Goal: Transaction & Acquisition: Purchase product/service

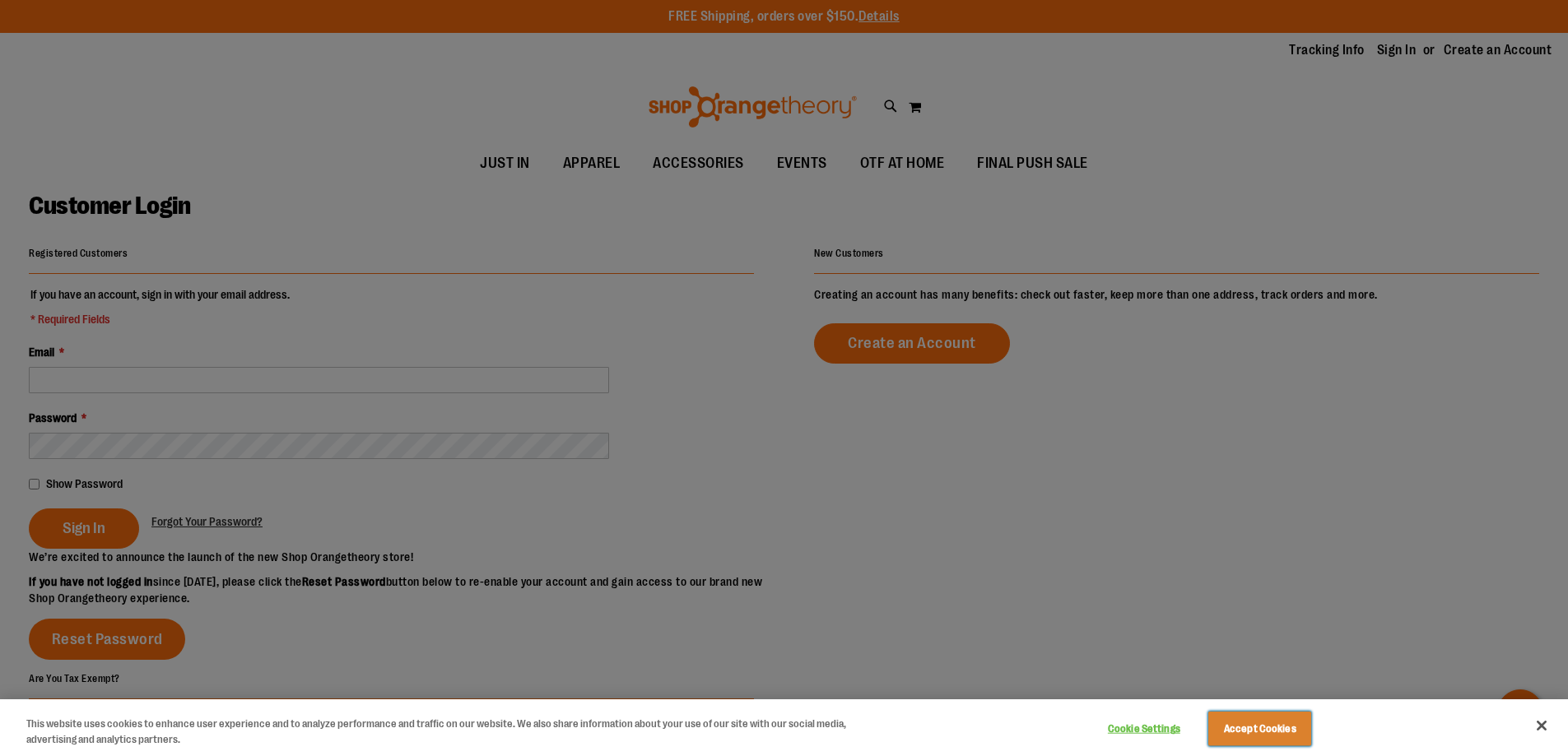
click at [1237, 736] on button "Accept Cookies" at bounding box center [1259, 729] width 103 height 34
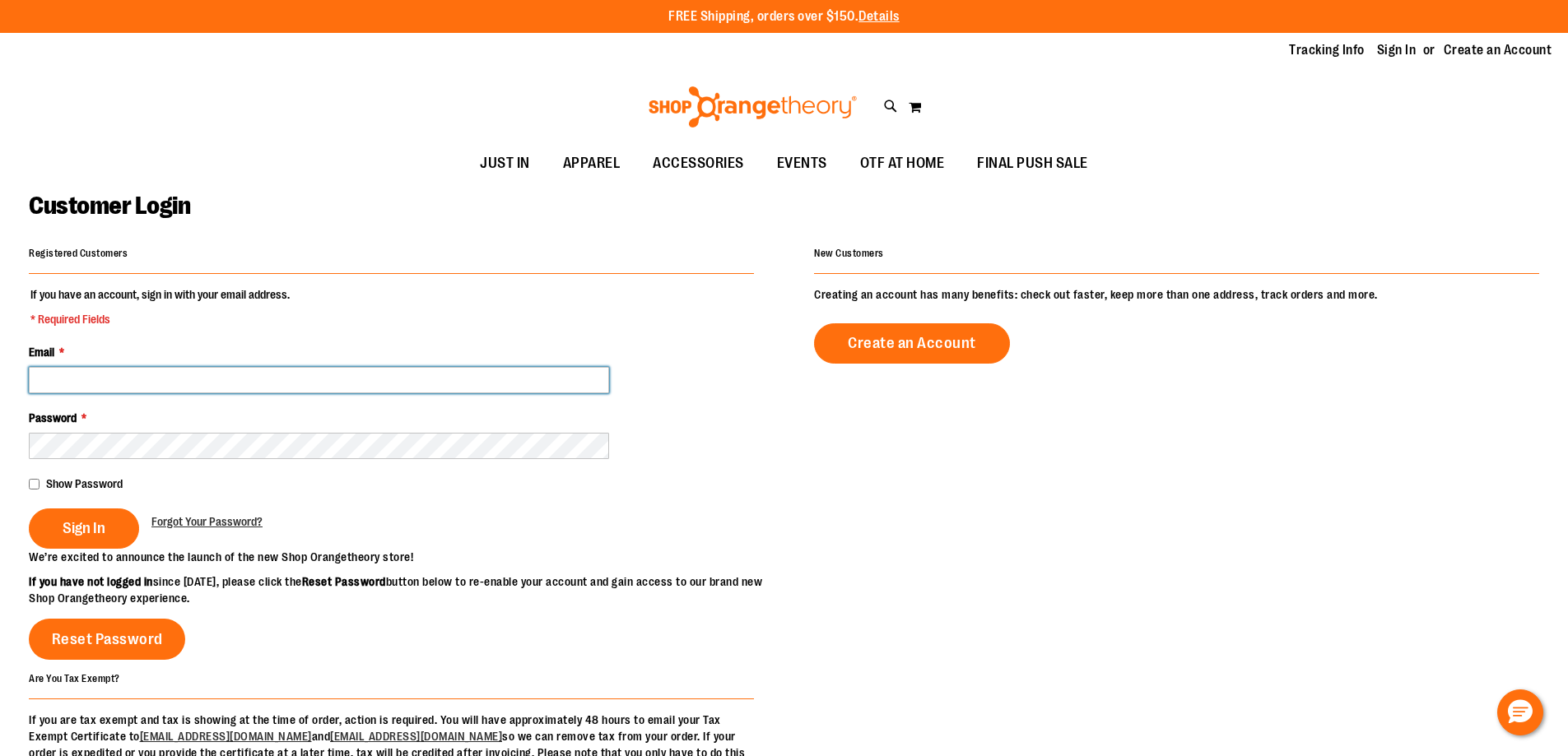
click at [43, 374] on input "Email *" at bounding box center [319, 380] width 580 height 26
type input "**********"
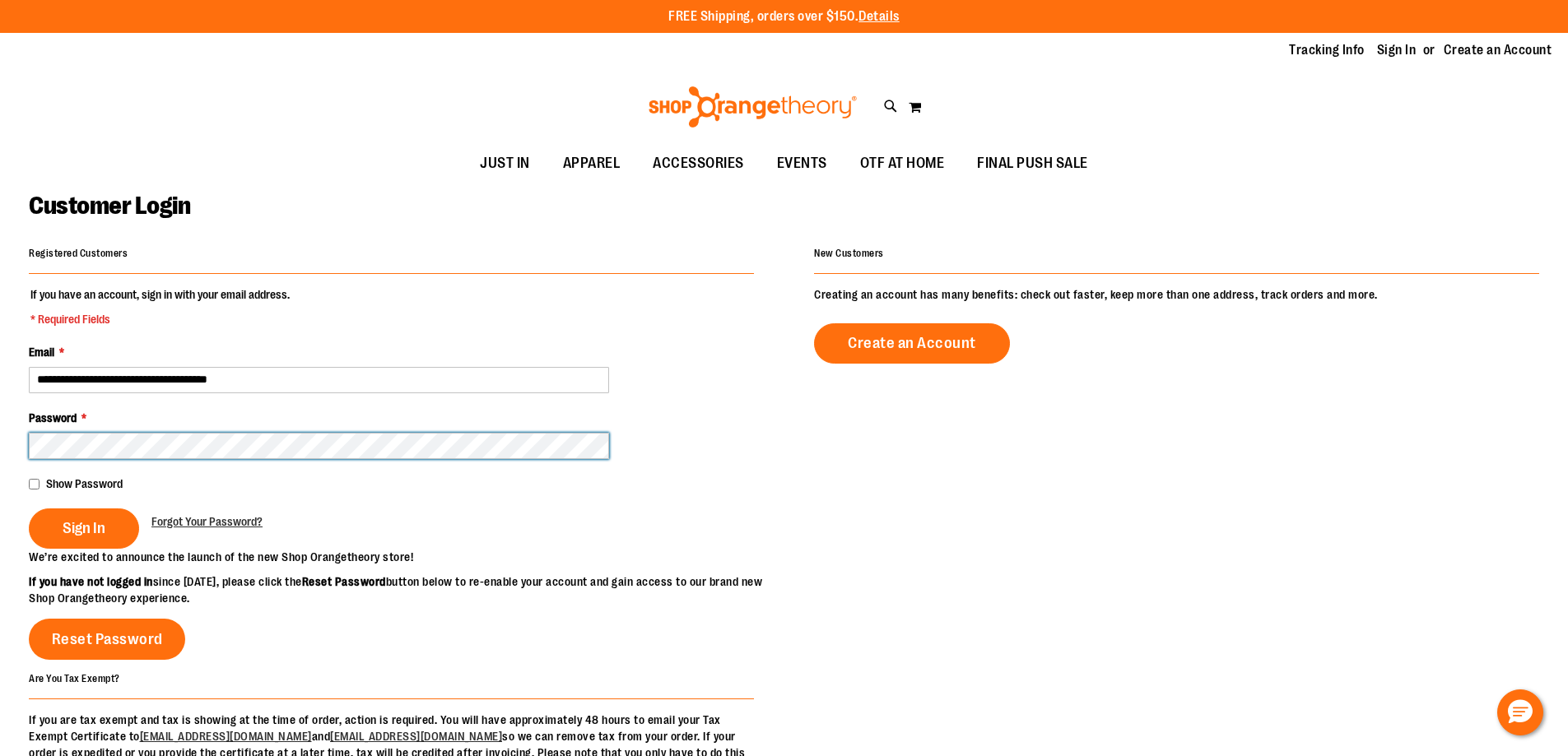
click at [29, 508] on button "Sign In" at bounding box center [84, 528] width 110 height 41
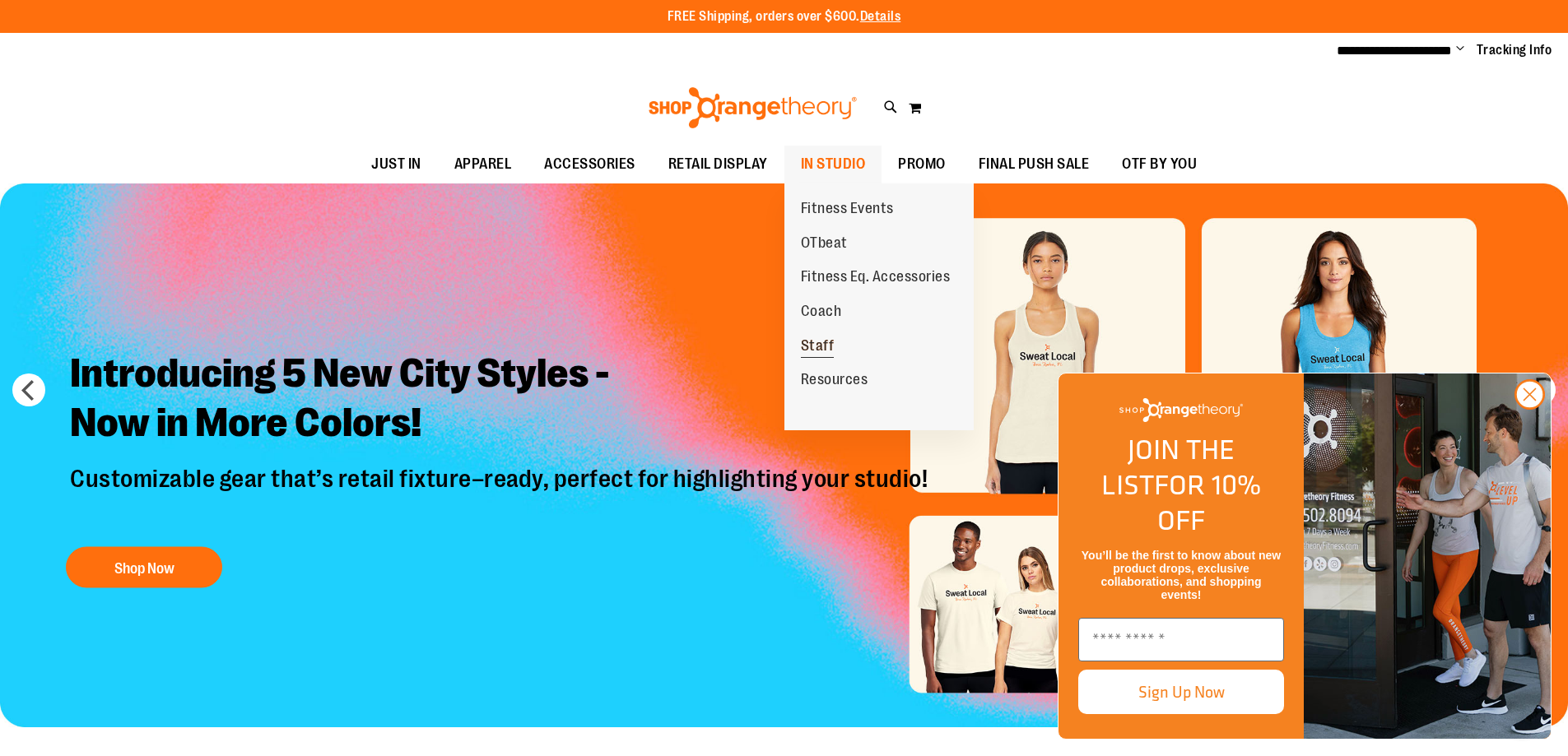
click at [819, 350] on span "Staff" at bounding box center [817, 347] width 33 height 21
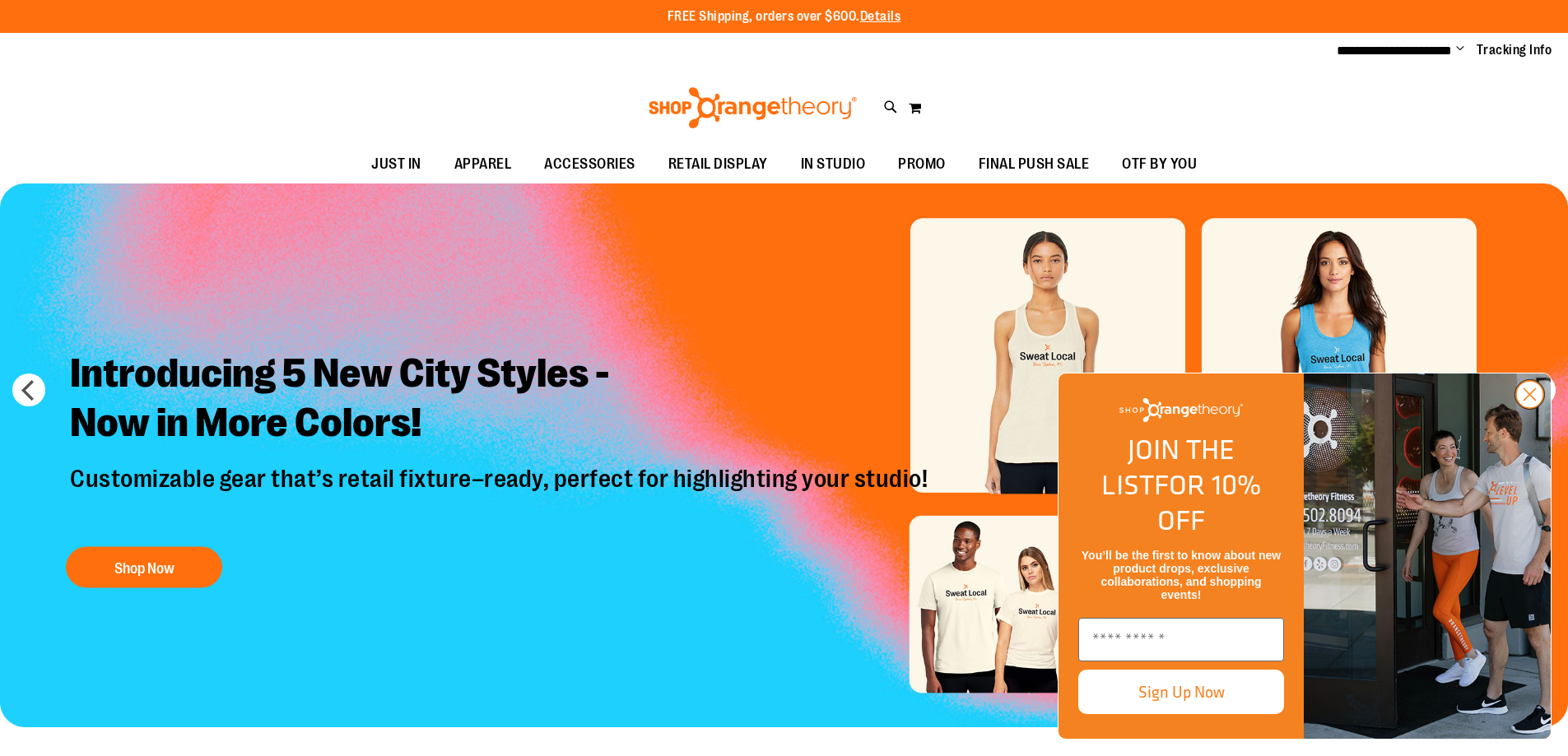
click at [1534, 408] on circle "Close dialog" at bounding box center [1529, 394] width 27 height 27
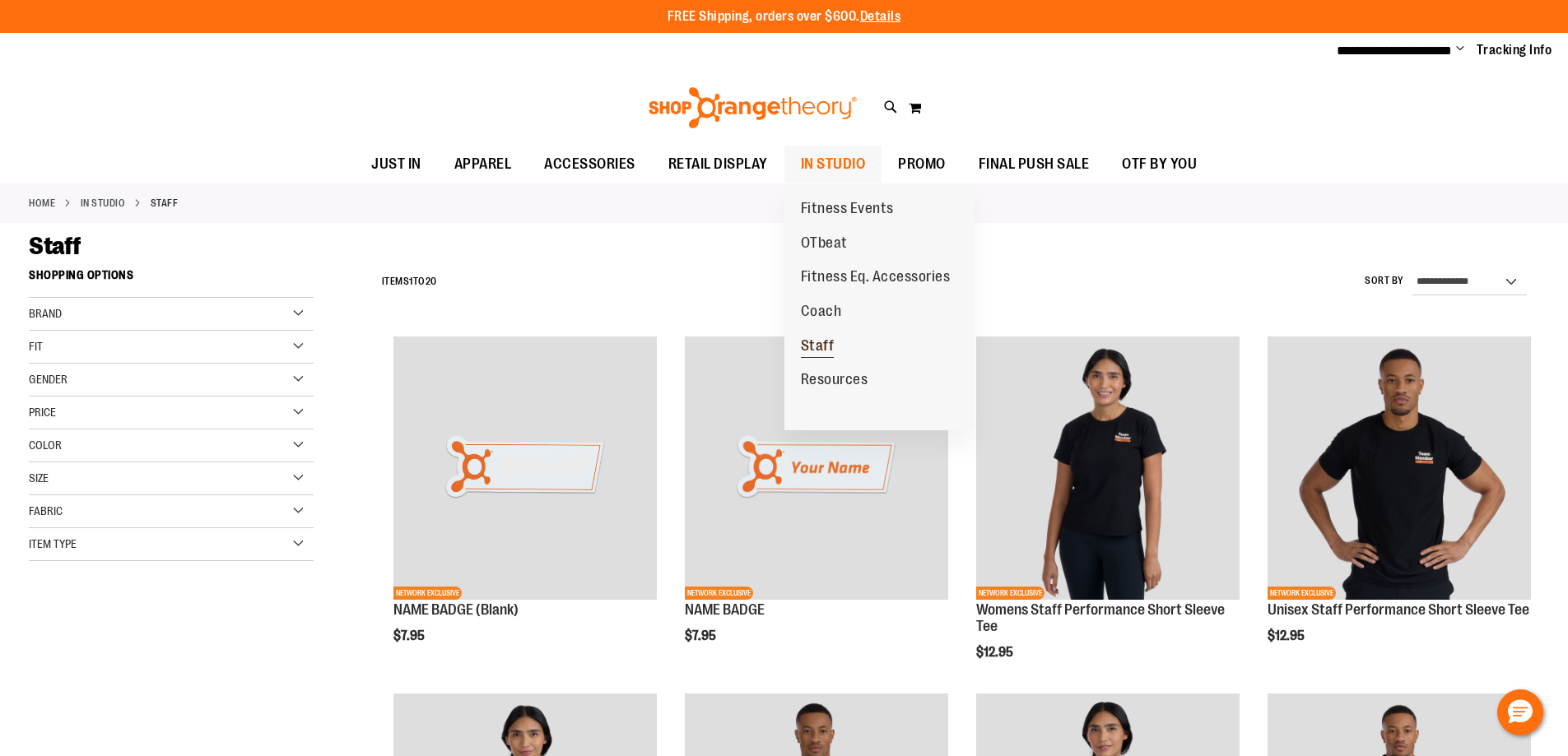
click at [827, 343] on span "Staff" at bounding box center [817, 347] width 33 height 21
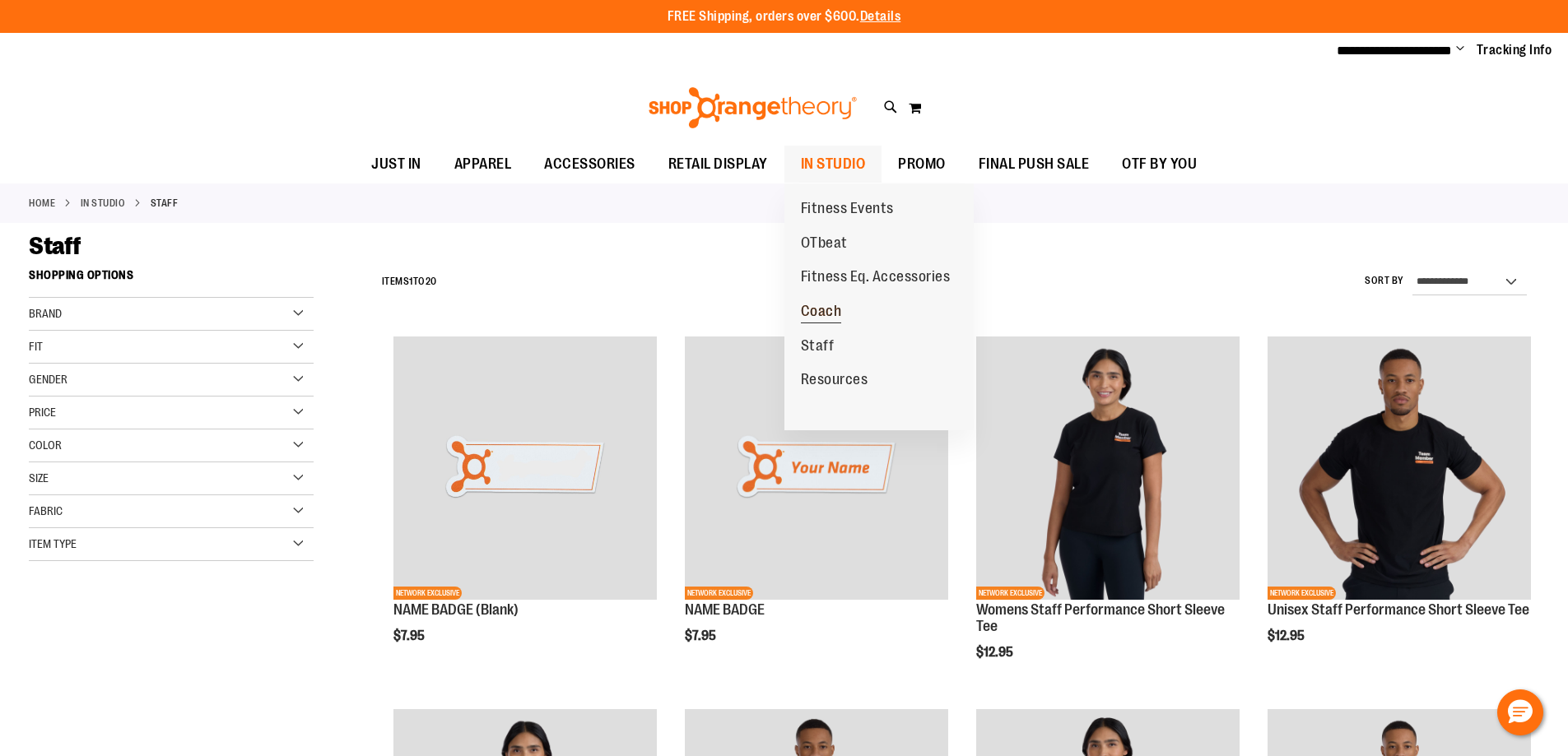
click at [825, 309] on span "Coach" at bounding box center [821, 313] width 42 height 21
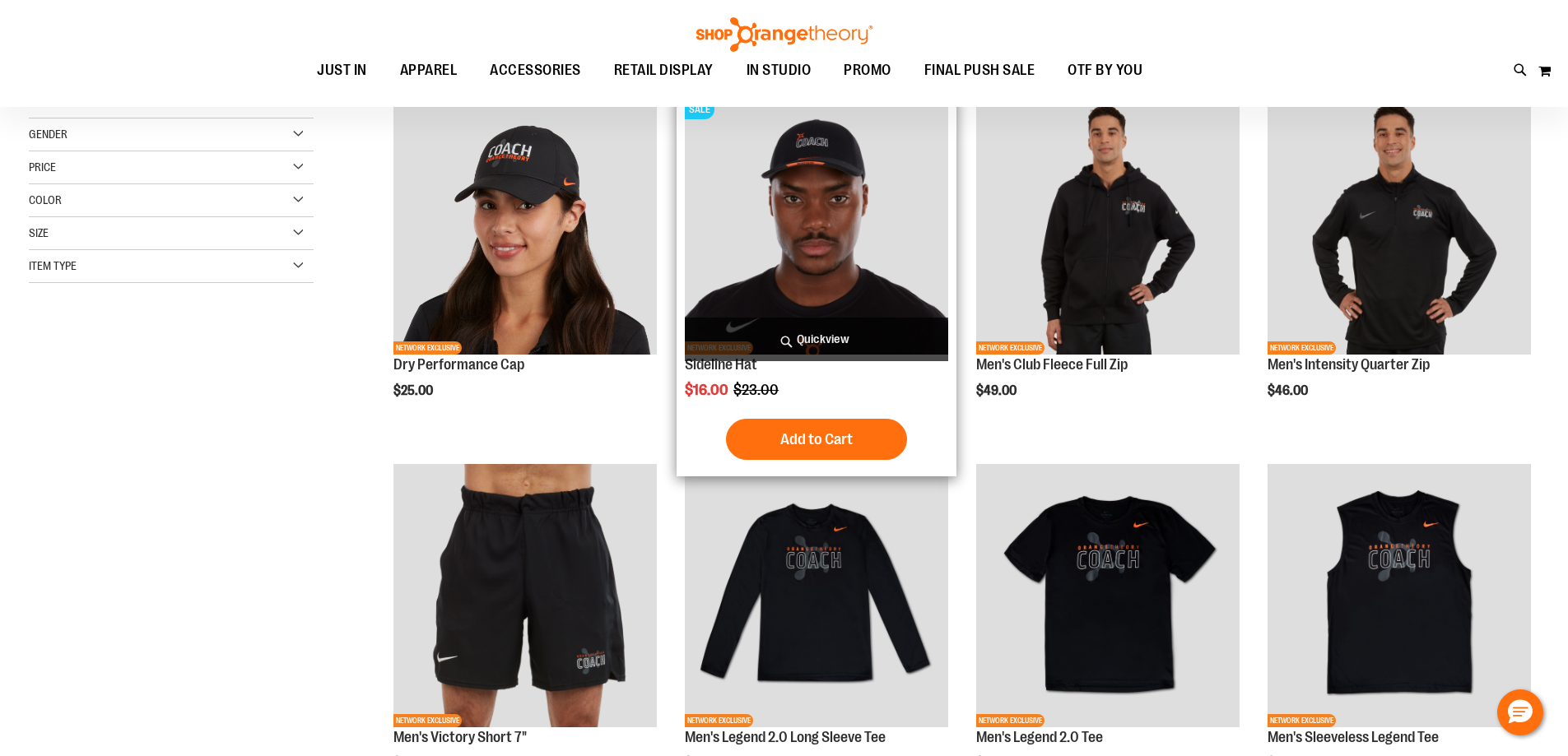
scroll to position [246, 0]
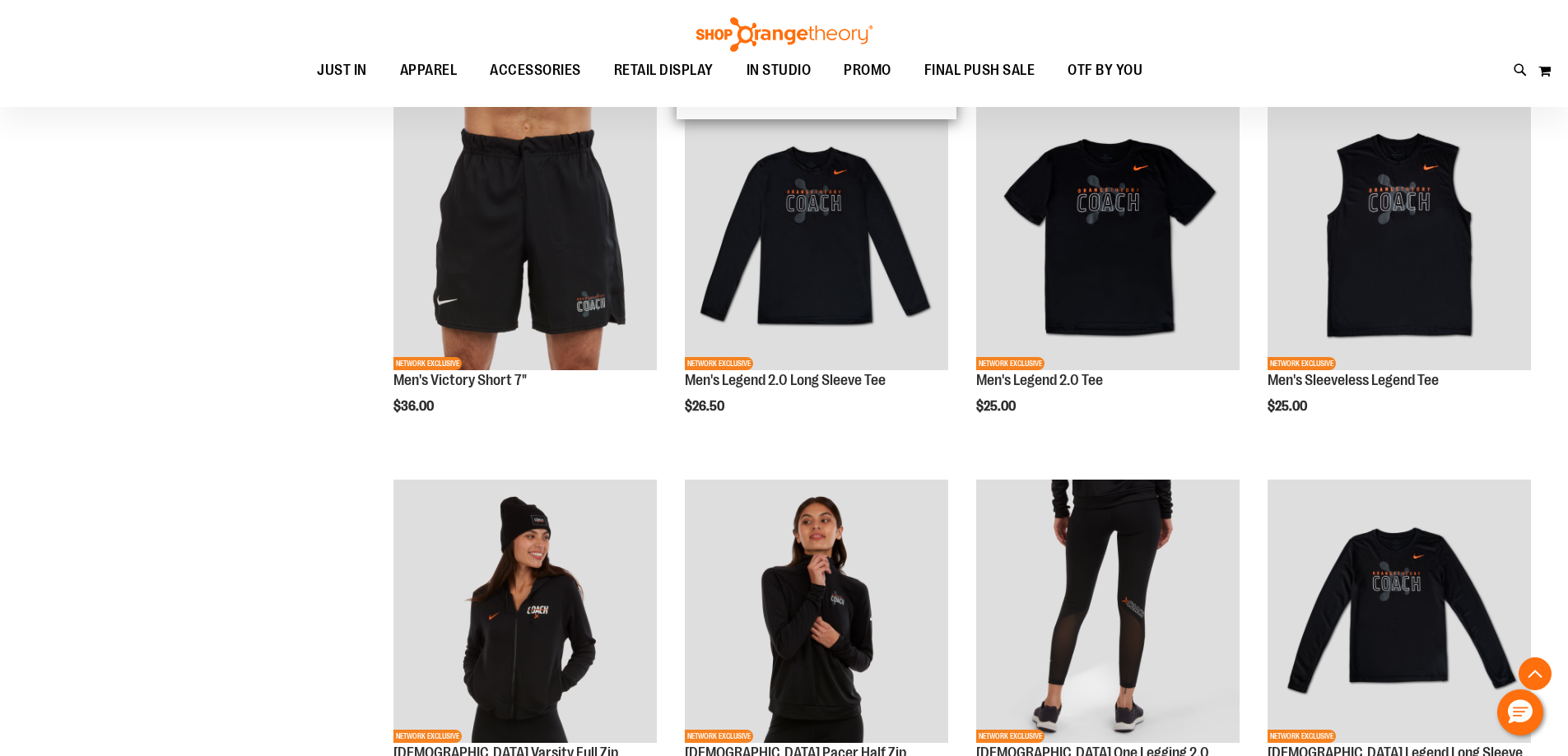
scroll to position [854, 0]
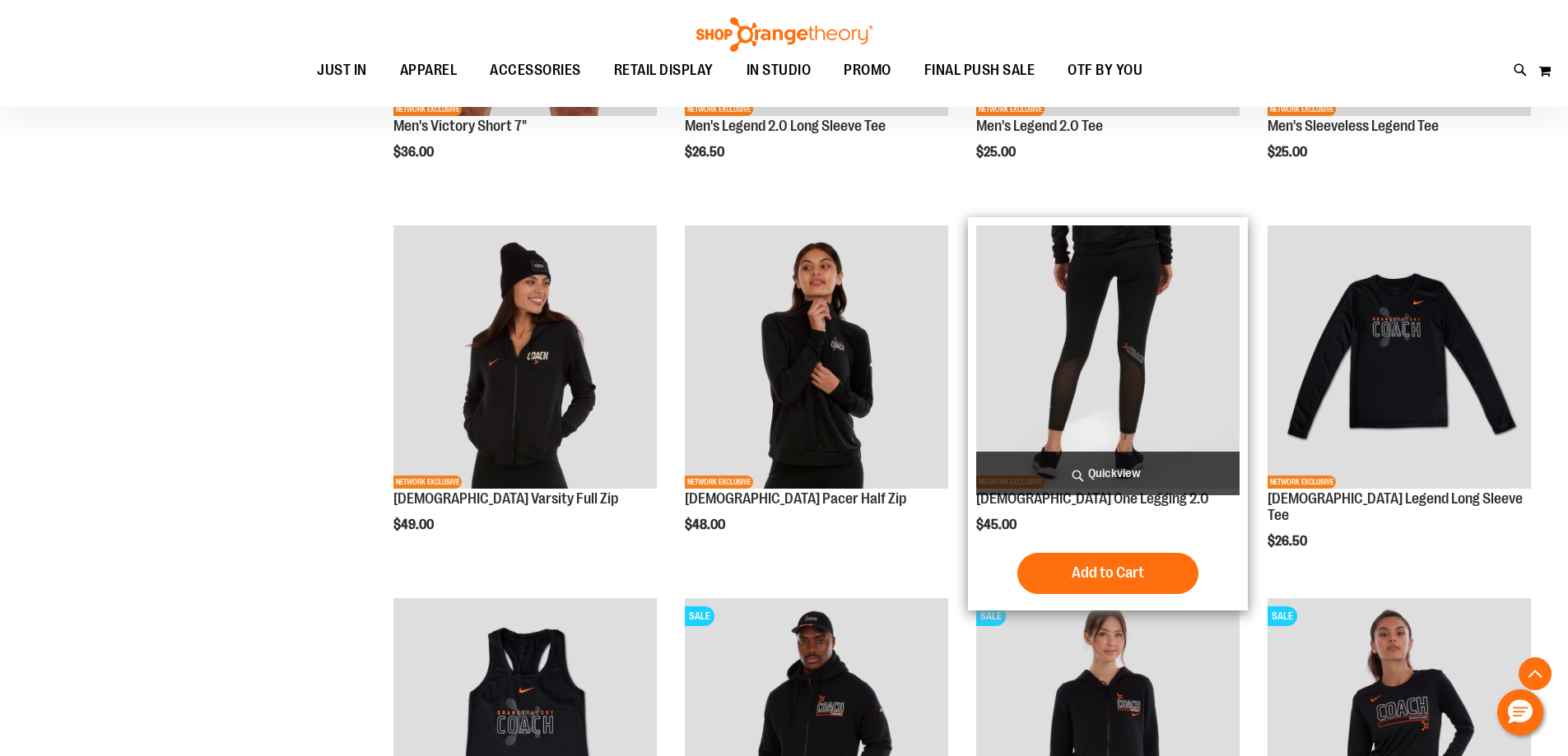
click at [1151, 354] on img "product" at bounding box center [1108, 357] width 264 height 263
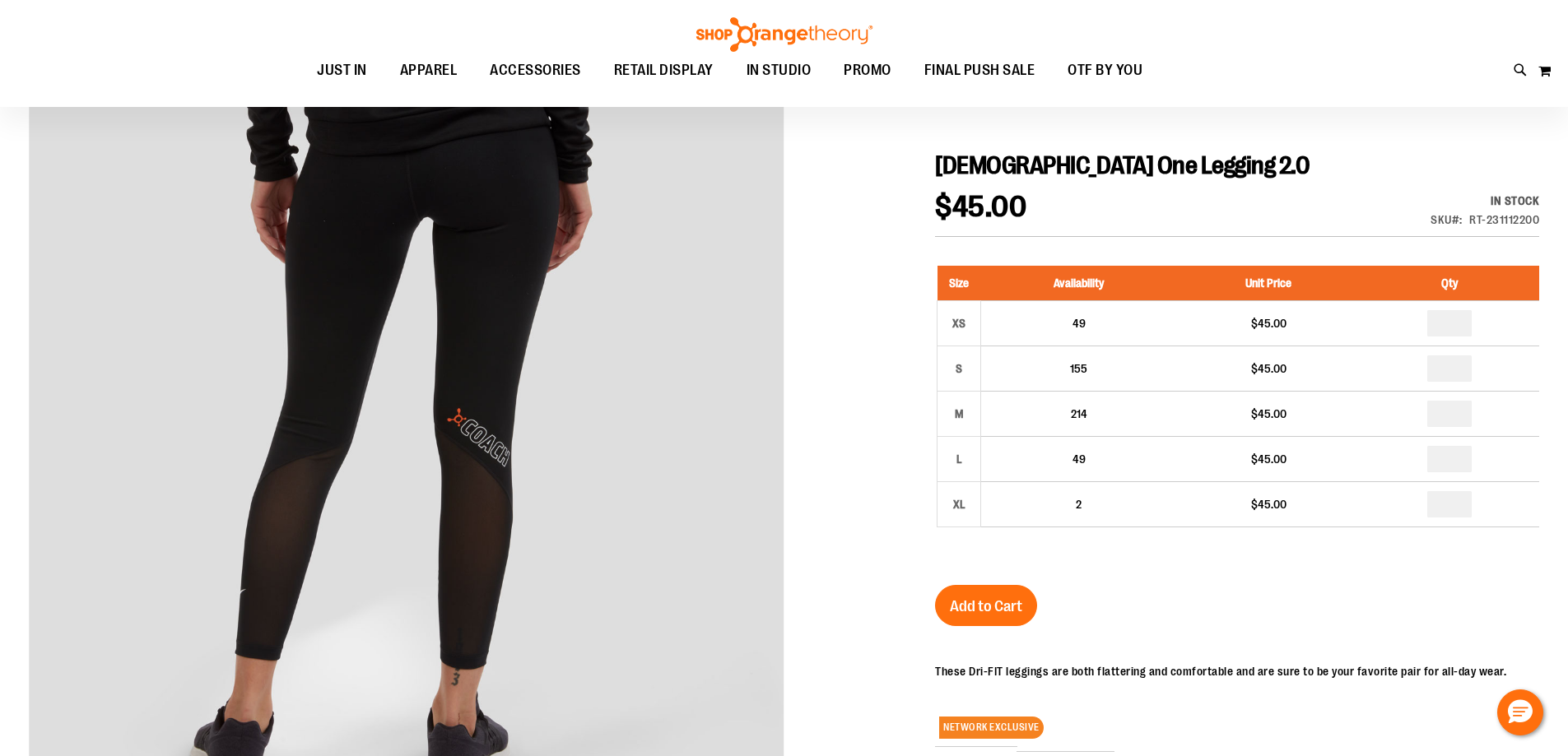
scroll to position [163, 0]
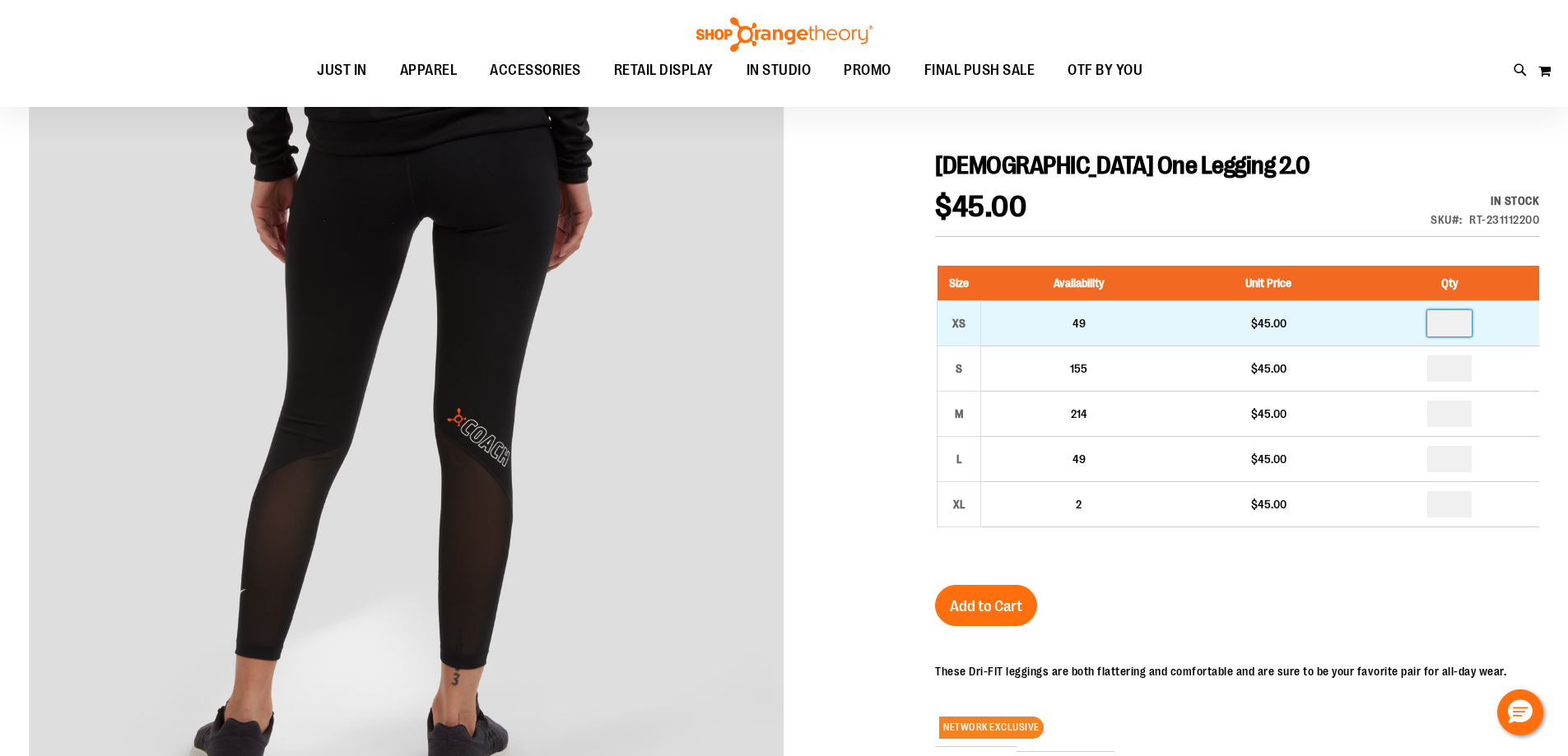
click at [1468, 317] on input "number" at bounding box center [1449, 323] width 44 height 26
type input "*"
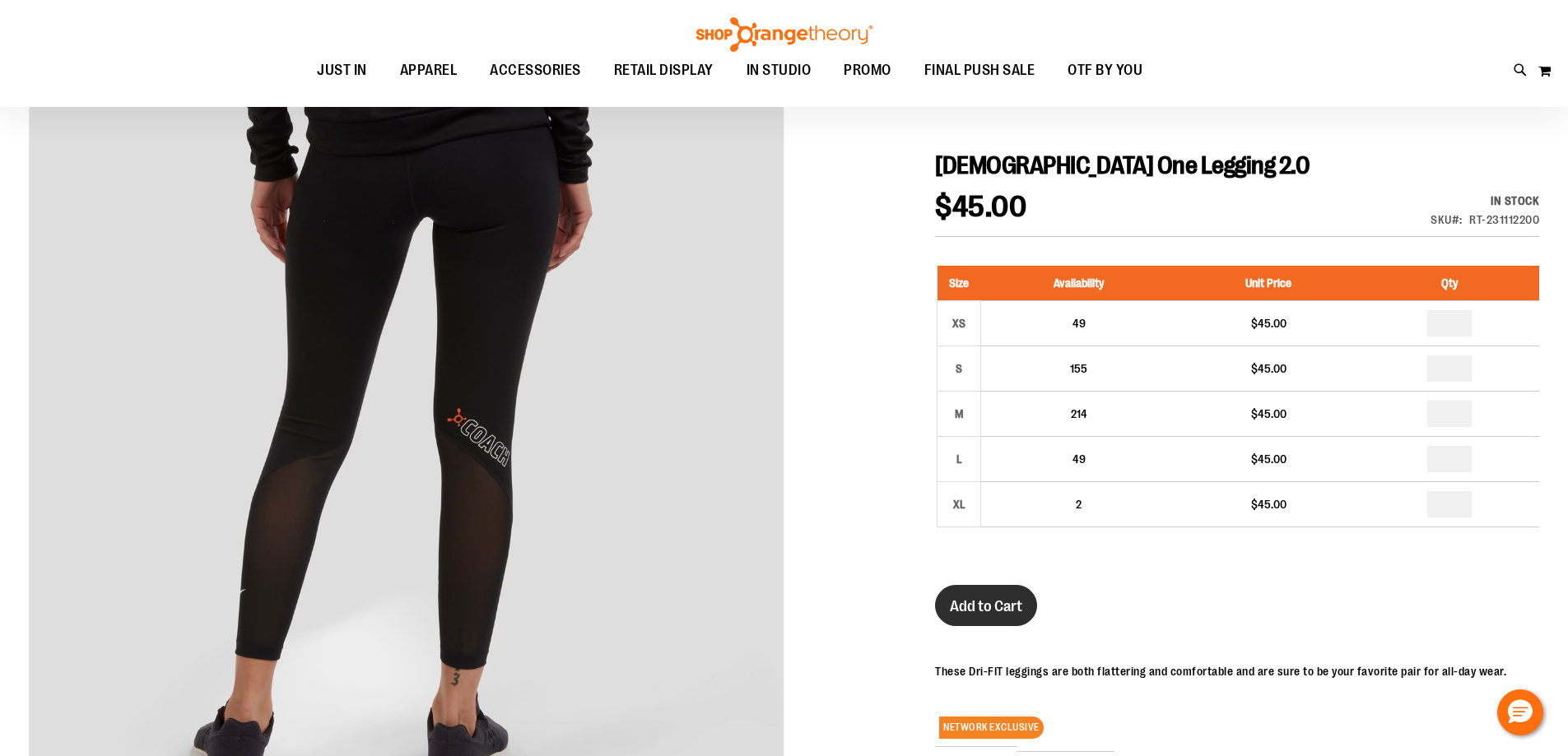
click at [993, 608] on span "Add to Cart" at bounding box center [986, 606] width 72 height 18
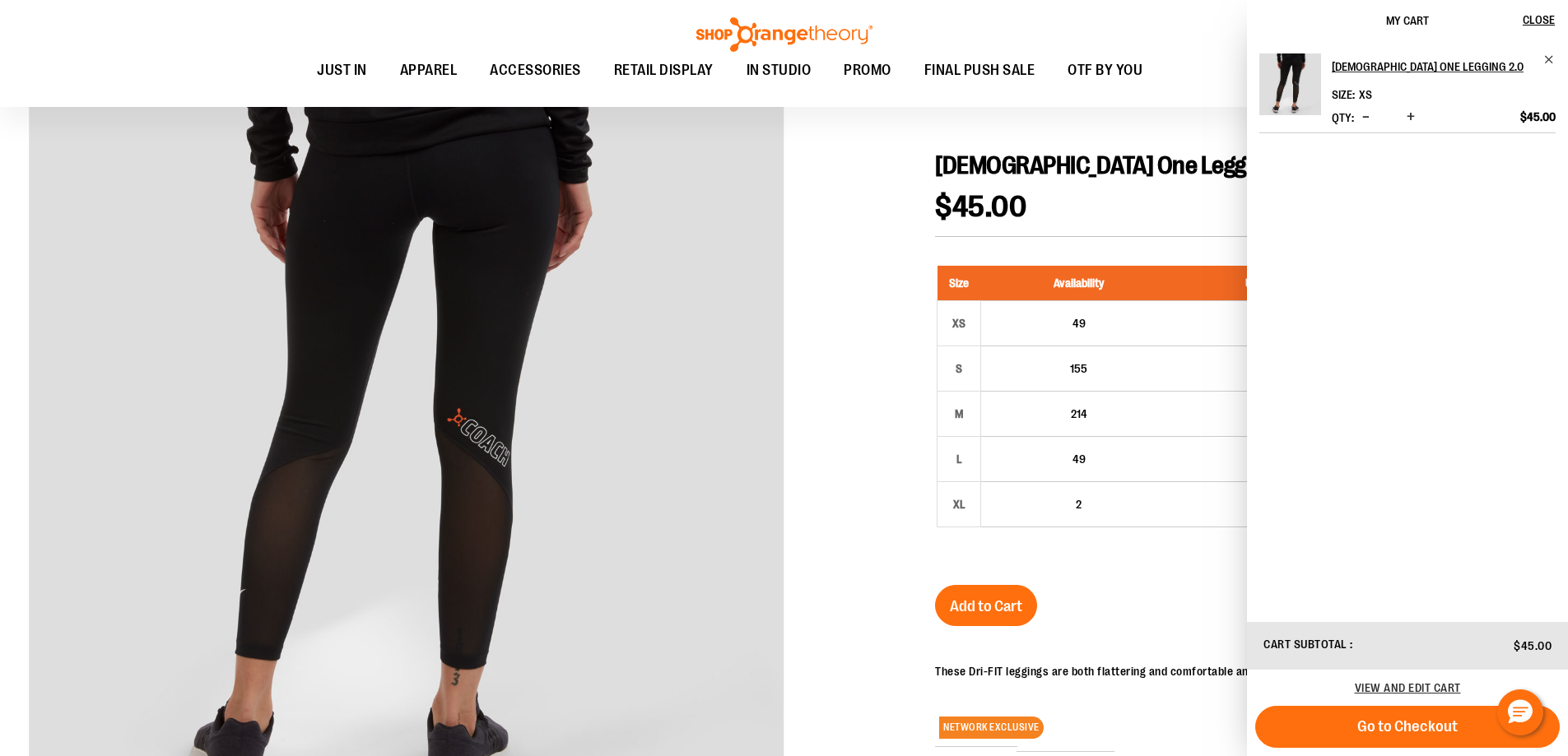
drag, startPoint x: 886, startPoint y: 290, endPoint x: 896, endPoint y: 300, distance: 14.1
click at [894, 299] on div at bounding box center [784, 558] width 1510 height 966
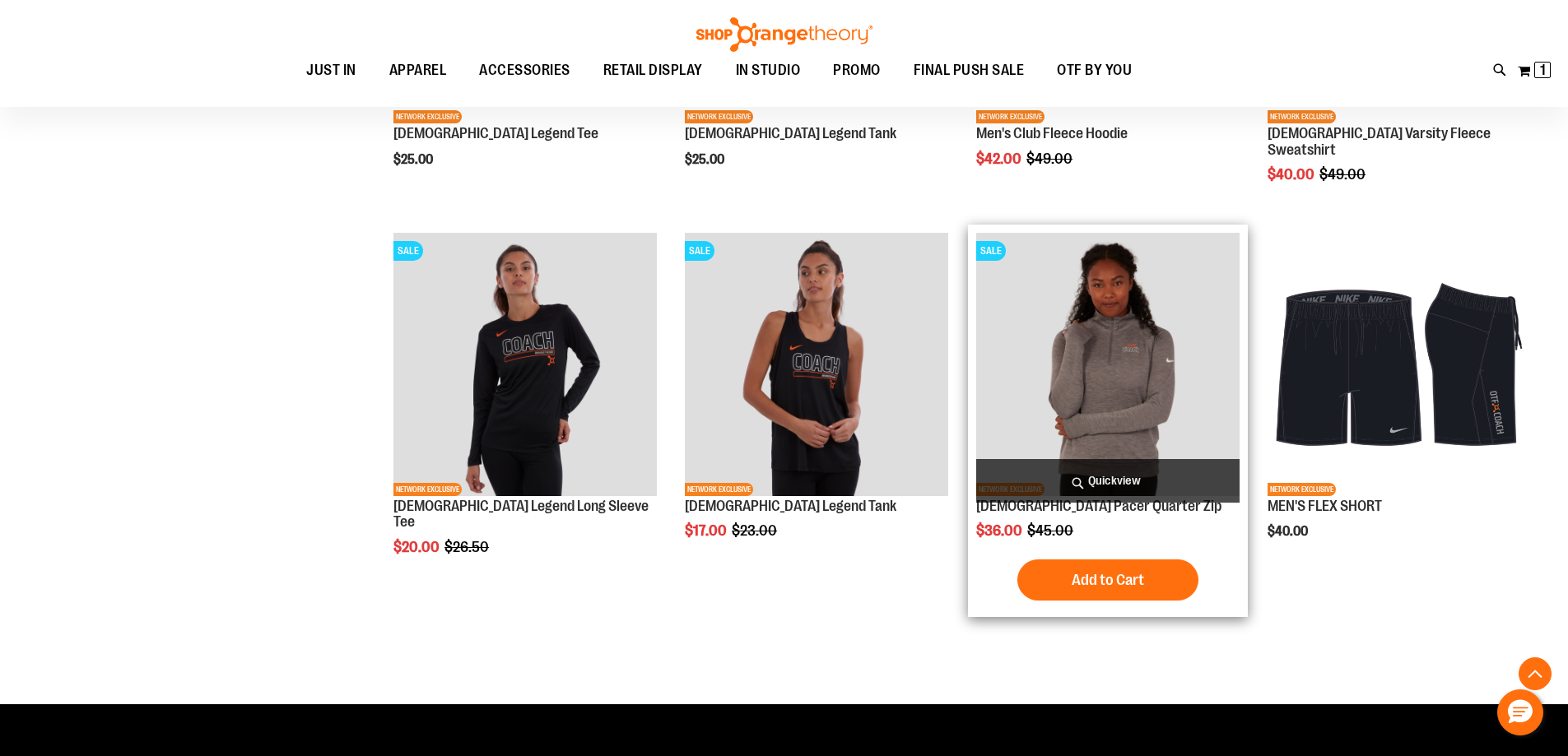
scroll to position [1590, 0]
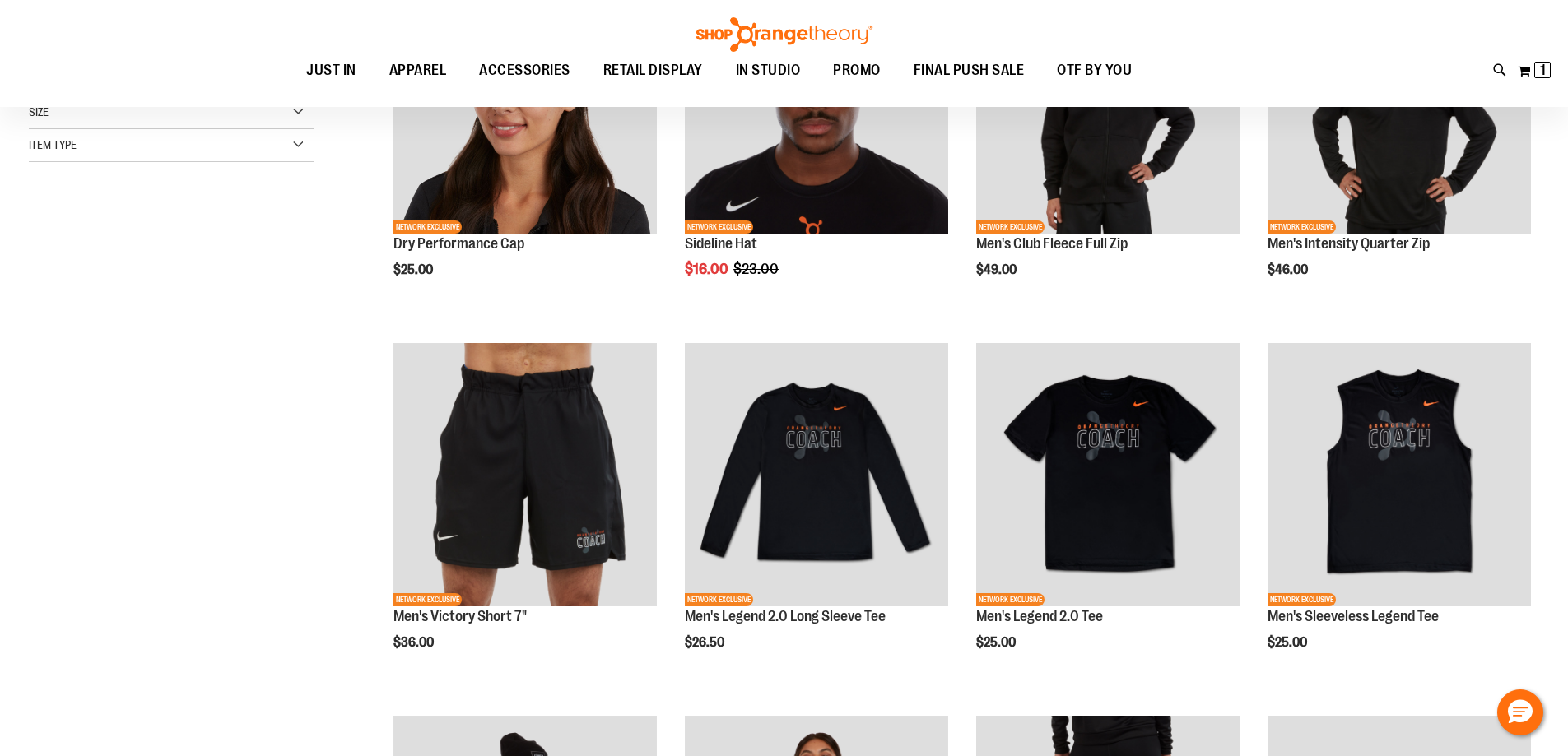
scroll to position [460, 0]
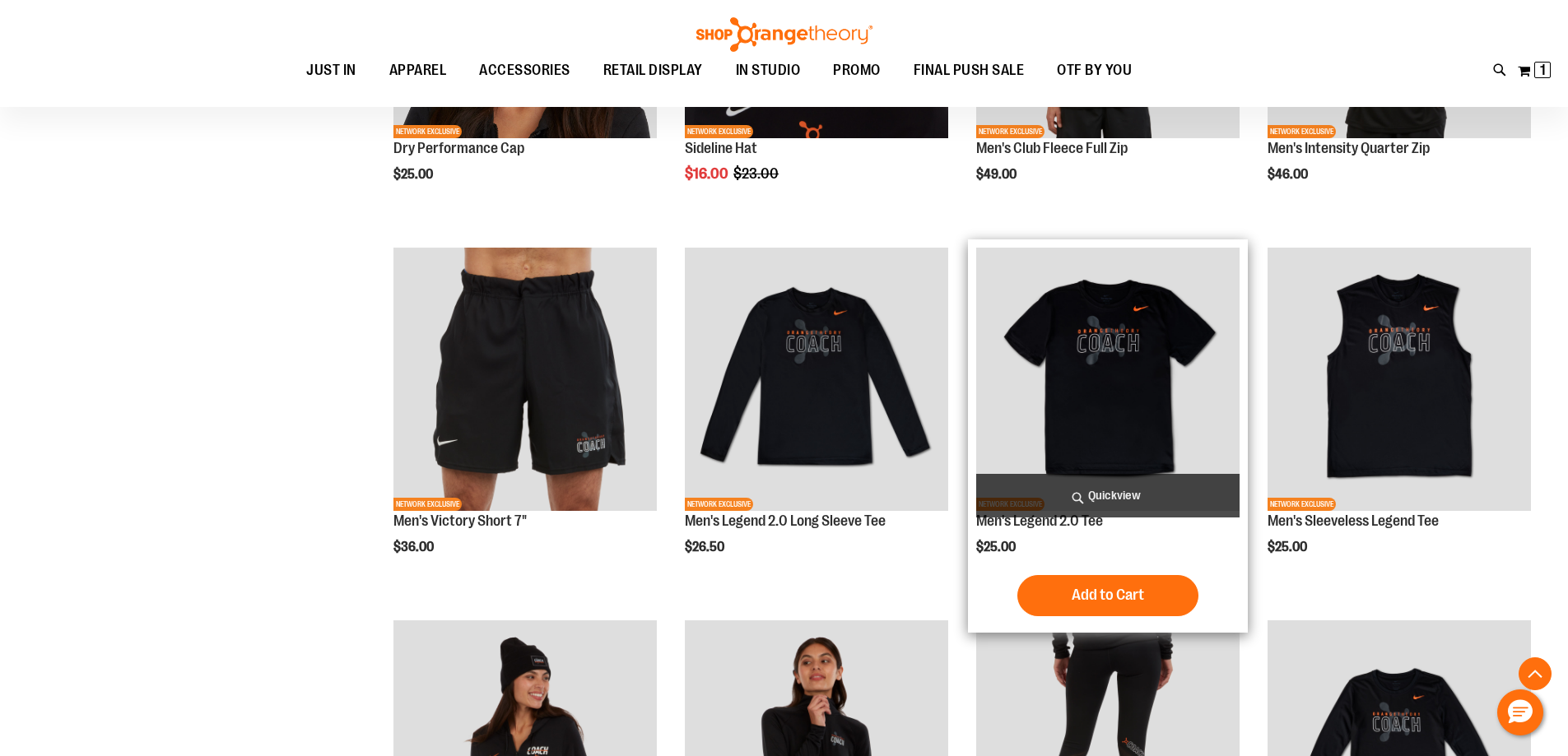
click at [976, 562] on div "Men's Legend 2.0 Tee $25.00 Quickview Add to Cart In stock" at bounding box center [1108, 436] width 264 height 377
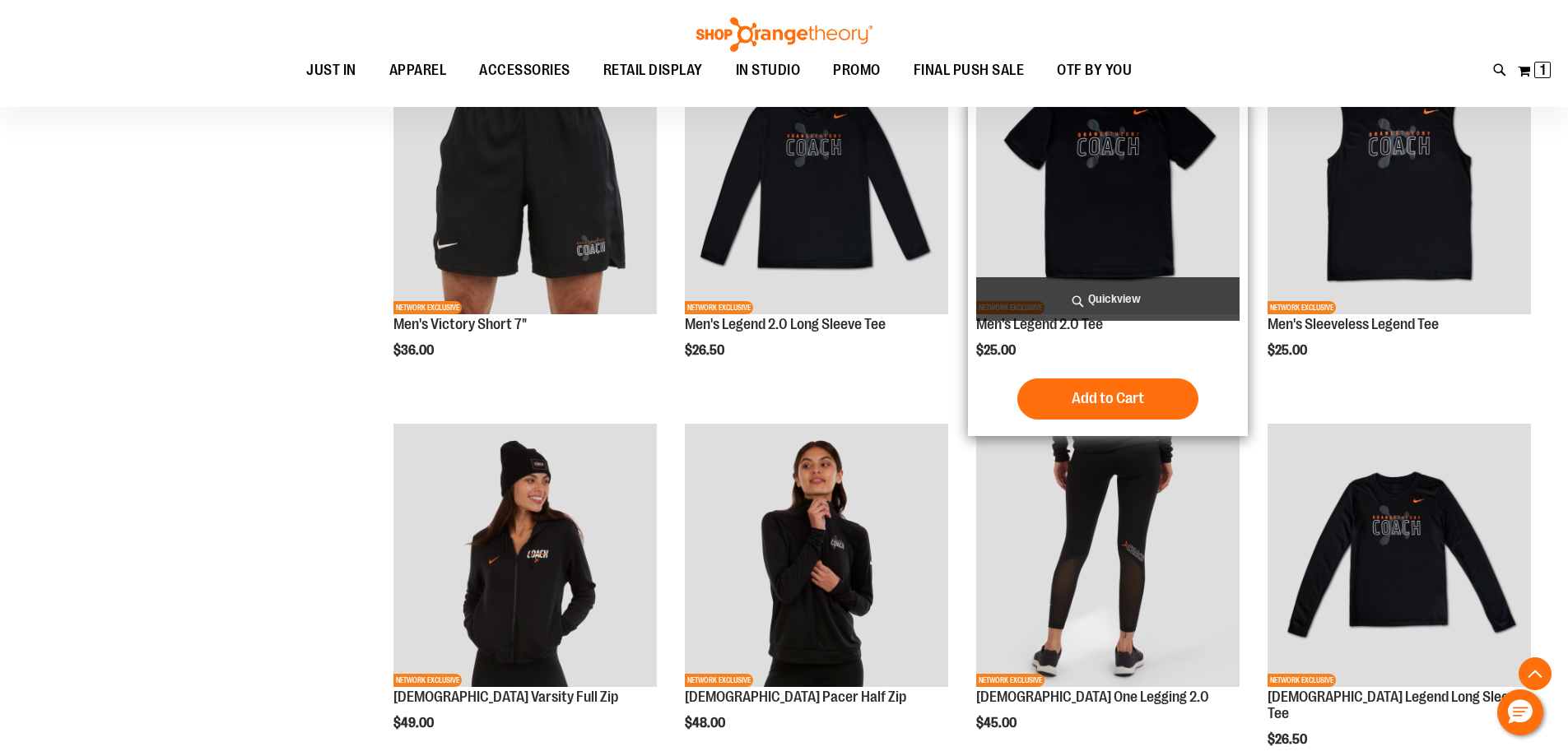
scroll to position [760, 0]
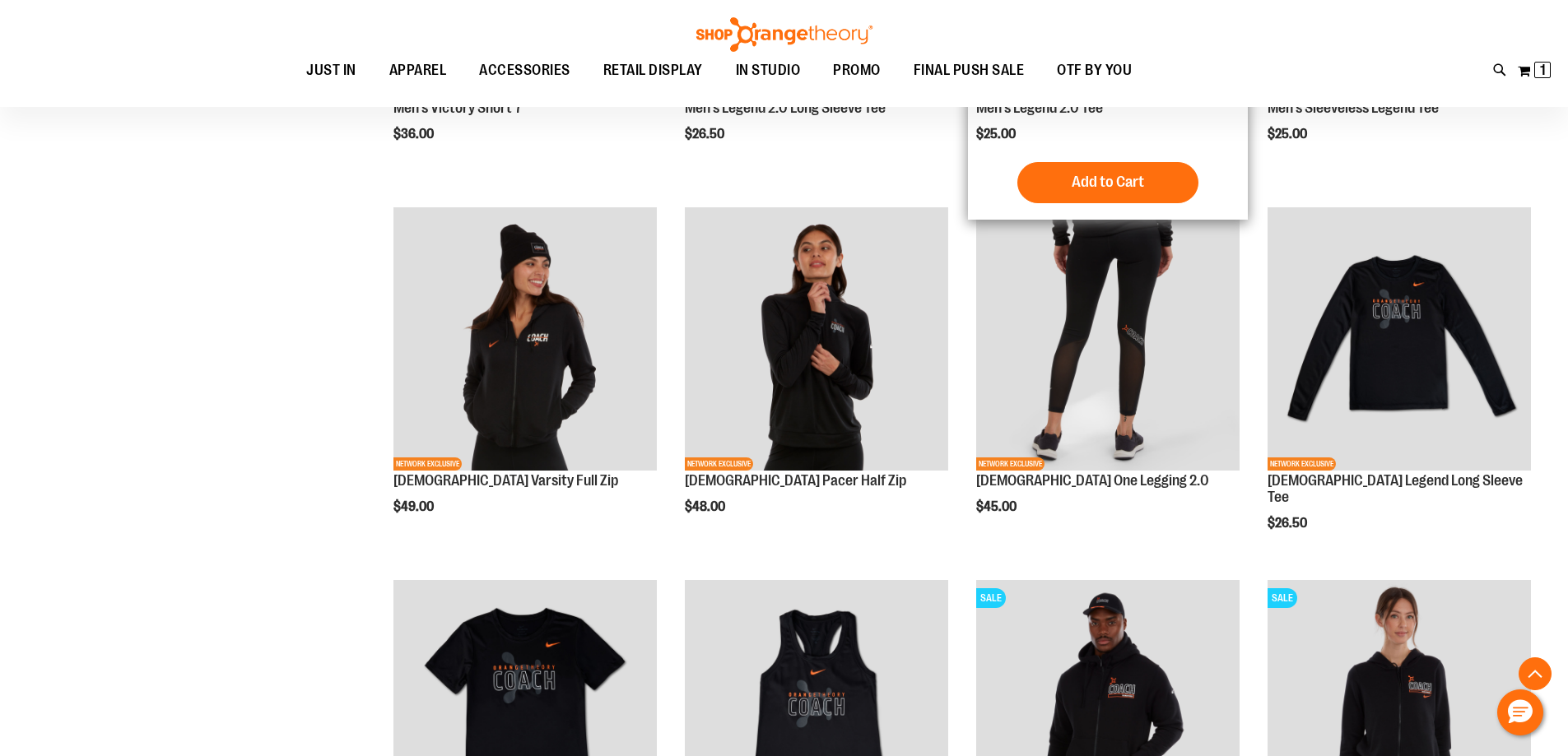
scroll to position [873, 0]
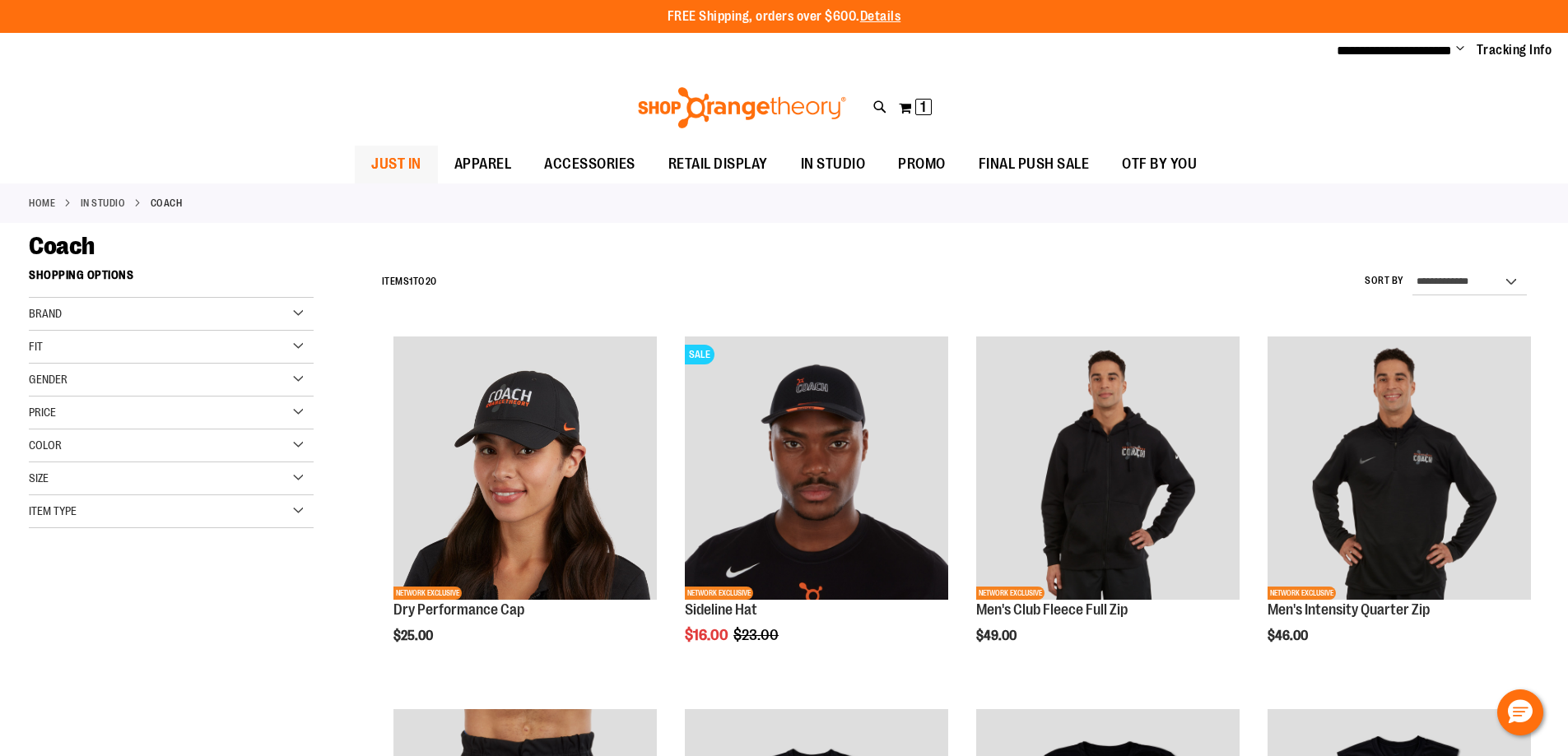
click at [397, 161] on span "JUST IN" at bounding box center [396, 163] width 51 height 37
